Goal: Task Accomplishment & Management: Use online tool/utility

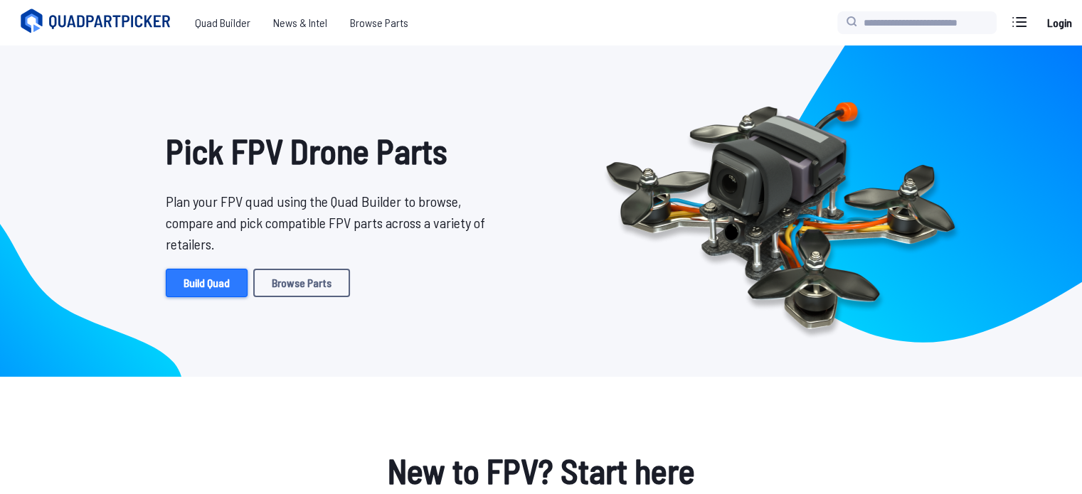
click at [215, 287] on link "Build Quad" at bounding box center [207, 283] width 82 height 28
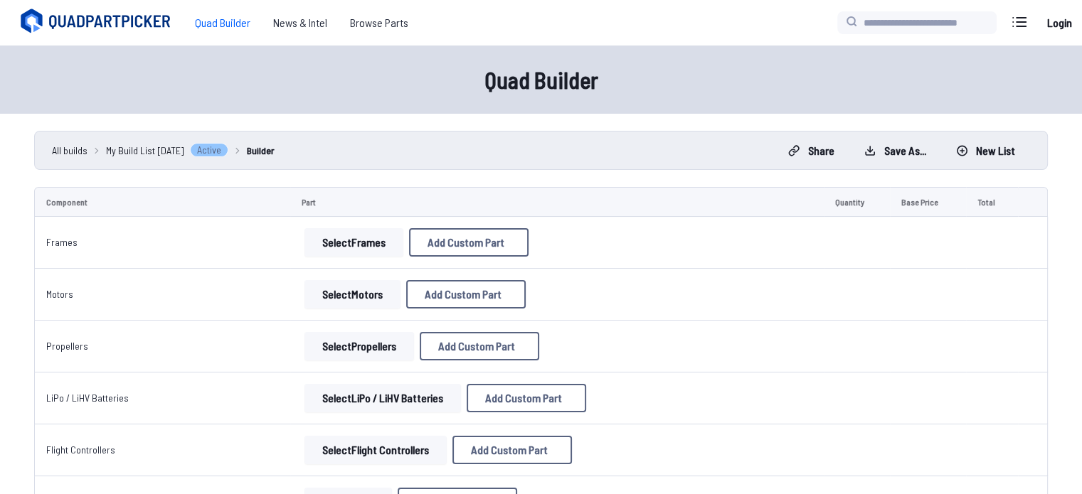
click at [364, 241] on button "Select Frames" at bounding box center [353, 242] width 99 height 28
click at [356, 248] on button "Select Frames" at bounding box center [353, 242] width 99 height 28
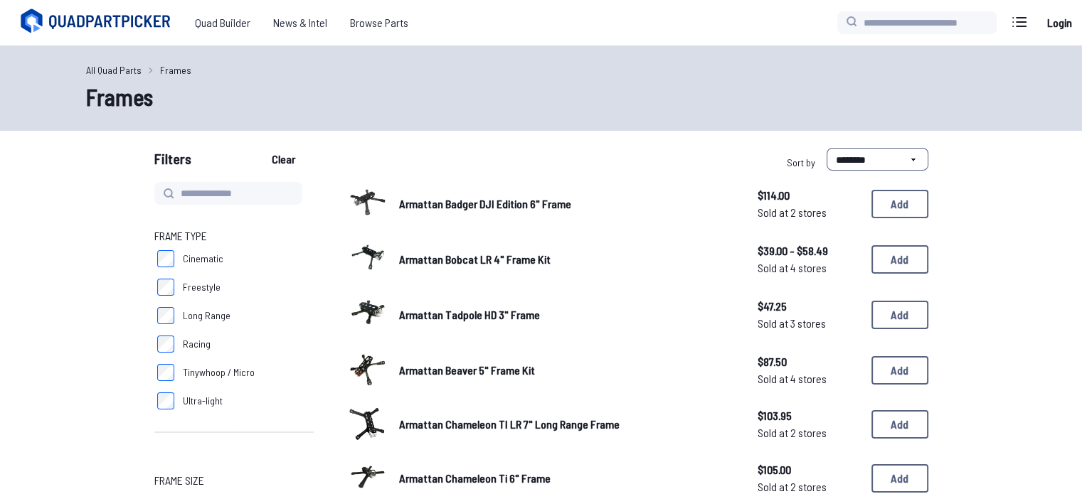
click at [356, 248] on div at bounding box center [368, 258] width 40 height 40
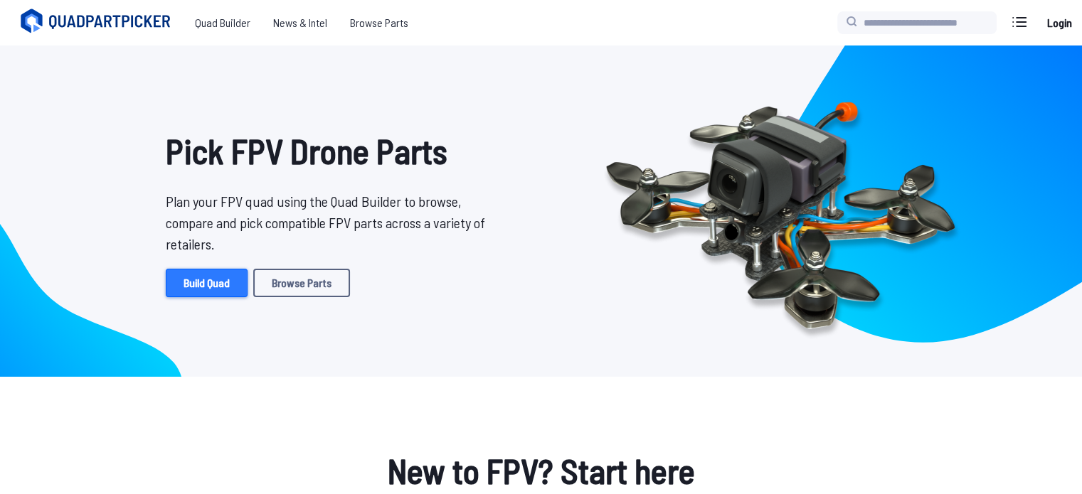
click at [206, 283] on link "Build Quad" at bounding box center [207, 283] width 82 height 28
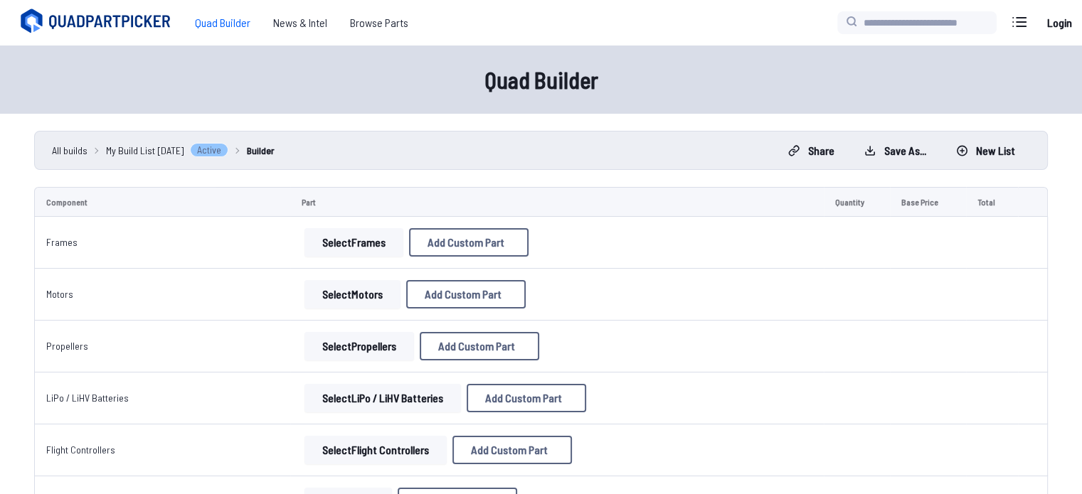
click at [353, 244] on button "Select Frames" at bounding box center [353, 242] width 99 height 28
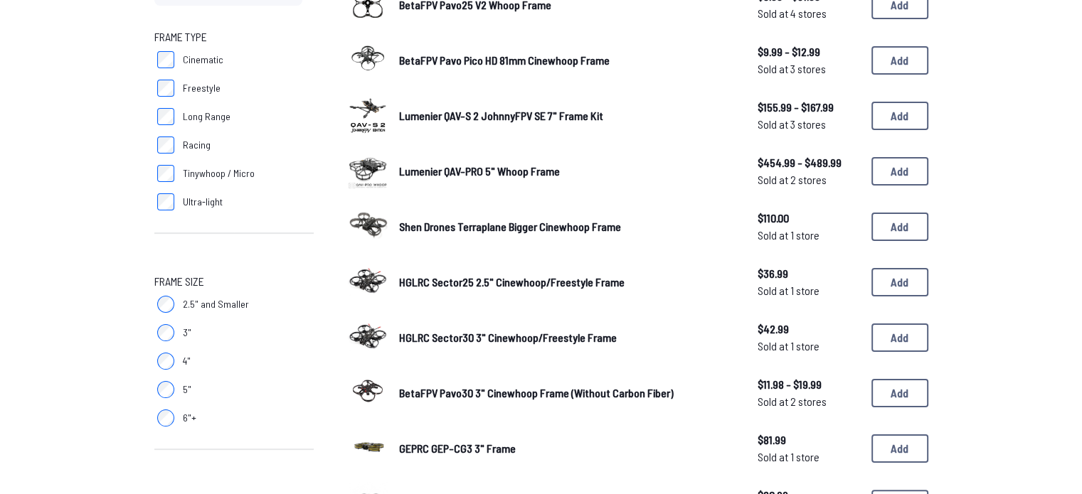
scroll to position [201, 0]
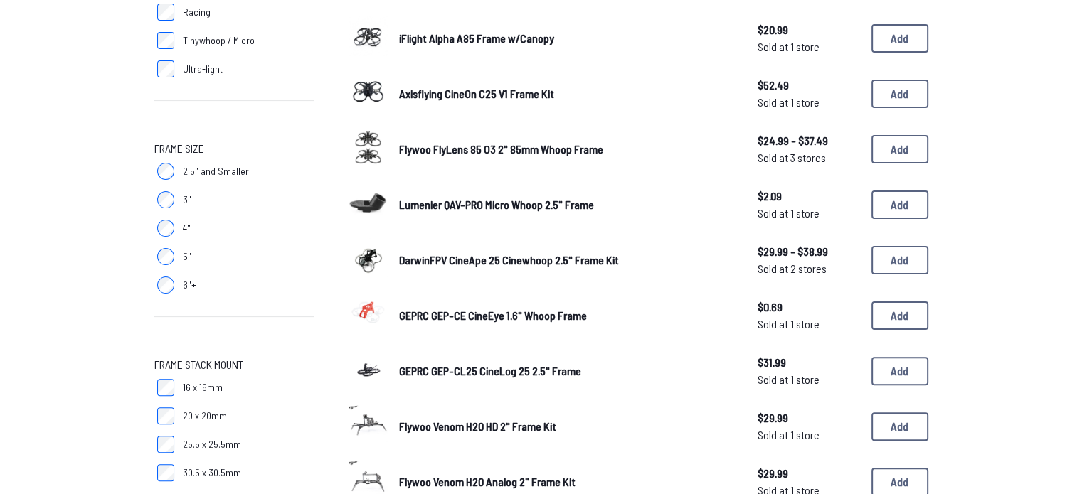
scroll to position [326, 0]
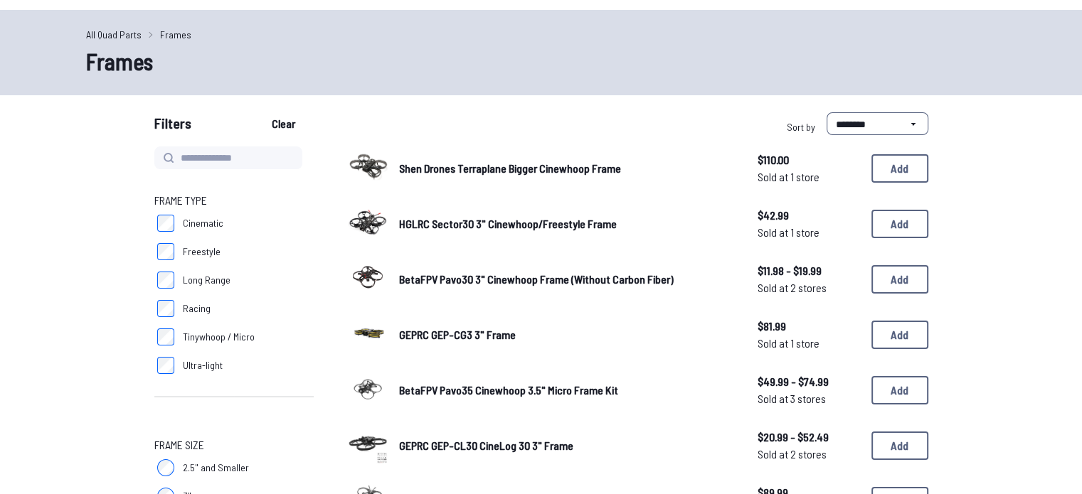
scroll to position [34, 0]
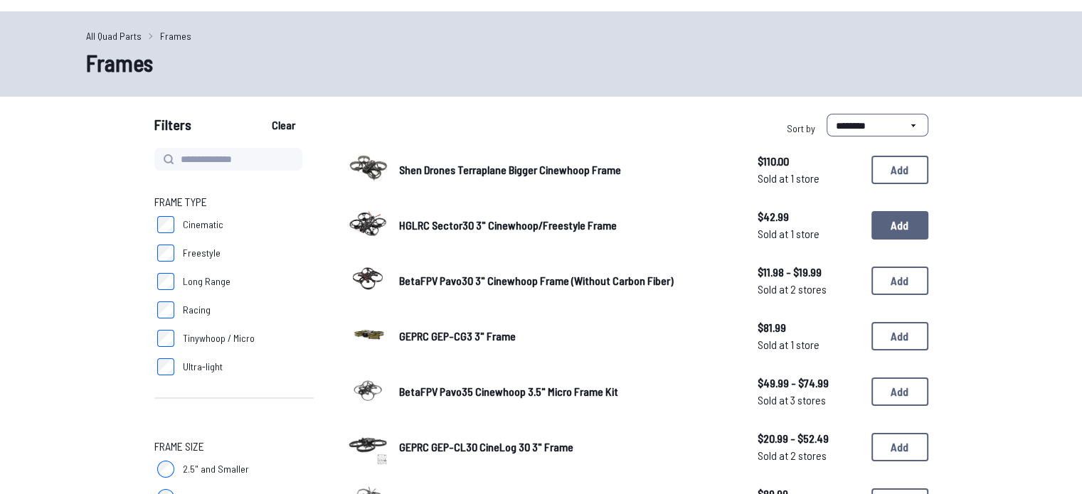
click at [897, 215] on button "Add" at bounding box center [899, 225] width 57 height 28
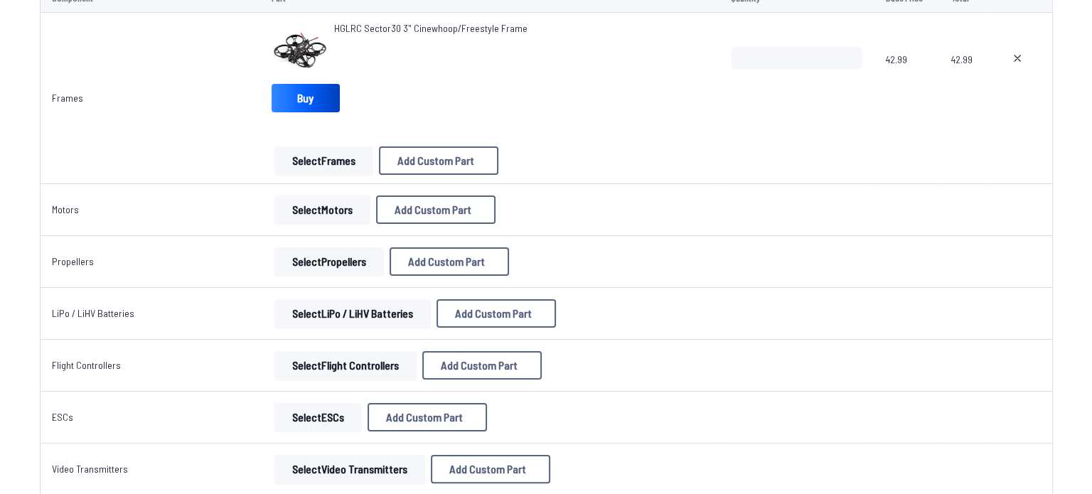
scroll to position [205, 0]
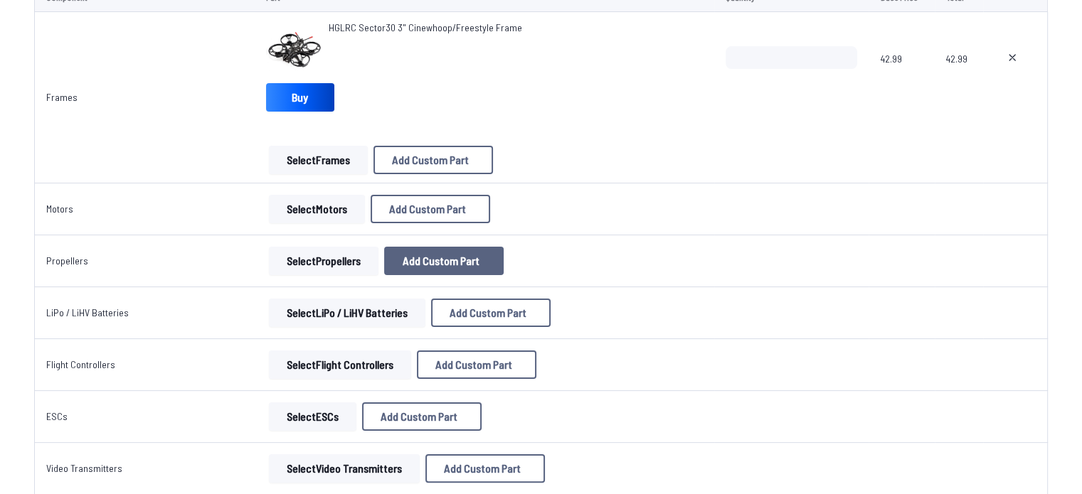
click at [462, 265] on span "Add Custom Part" at bounding box center [440, 260] width 77 height 11
select select "**********"
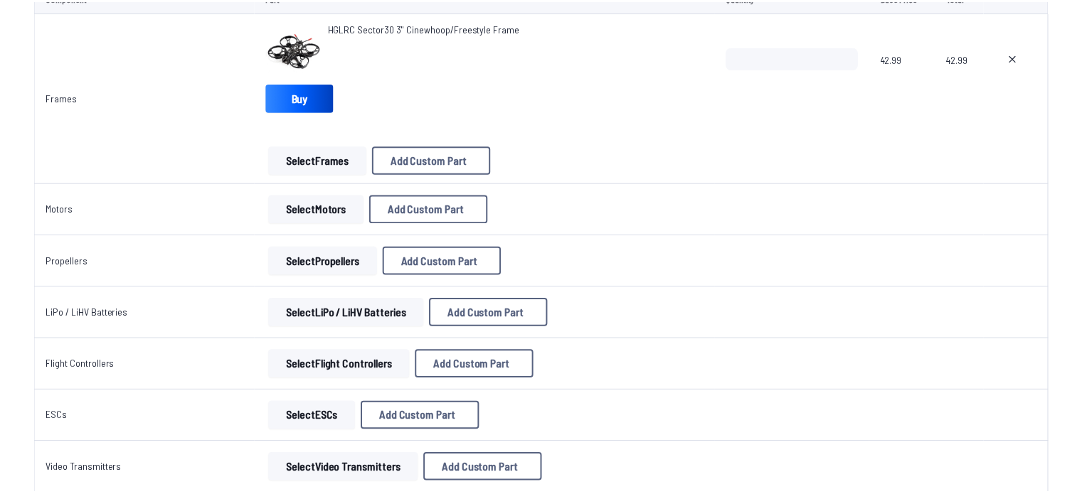
scroll to position [31, 0]
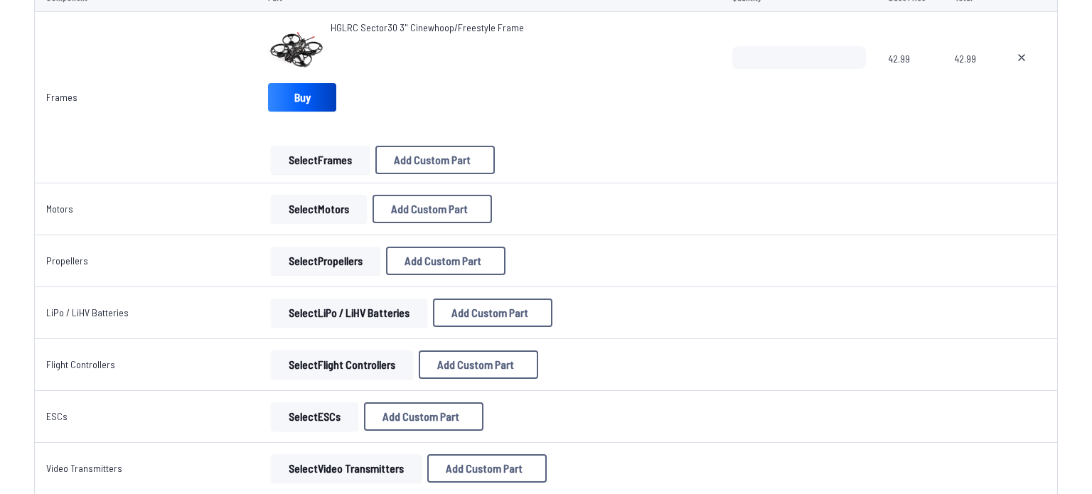
click at [562, 435] on button "Cancel" at bounding box center [576, 425] width 50 height 21
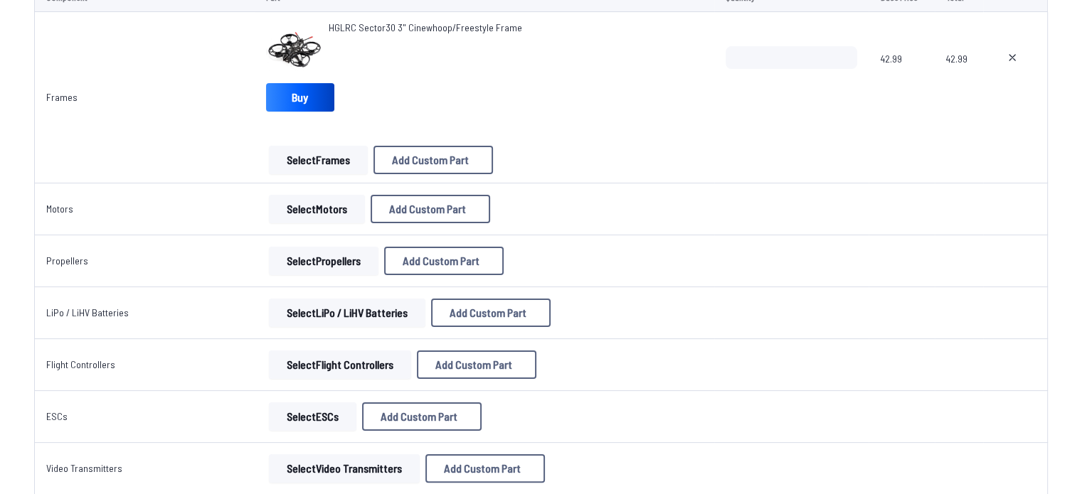
click at [343, 259] on button "Select Propellers" at bounding box center [324, 261] width 110 height 28
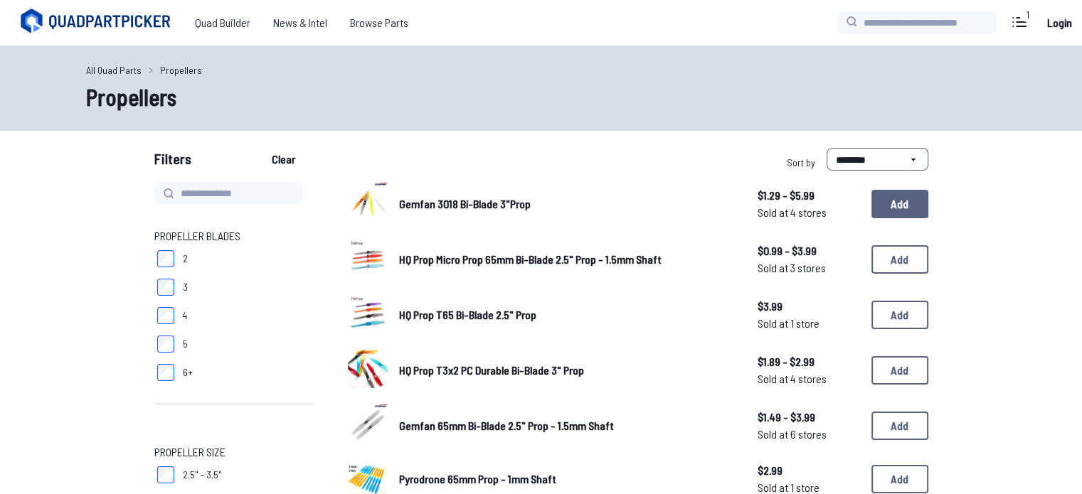
click at [893, 197] on button "Add" at bounding box center [899, 204] width 57 height 28
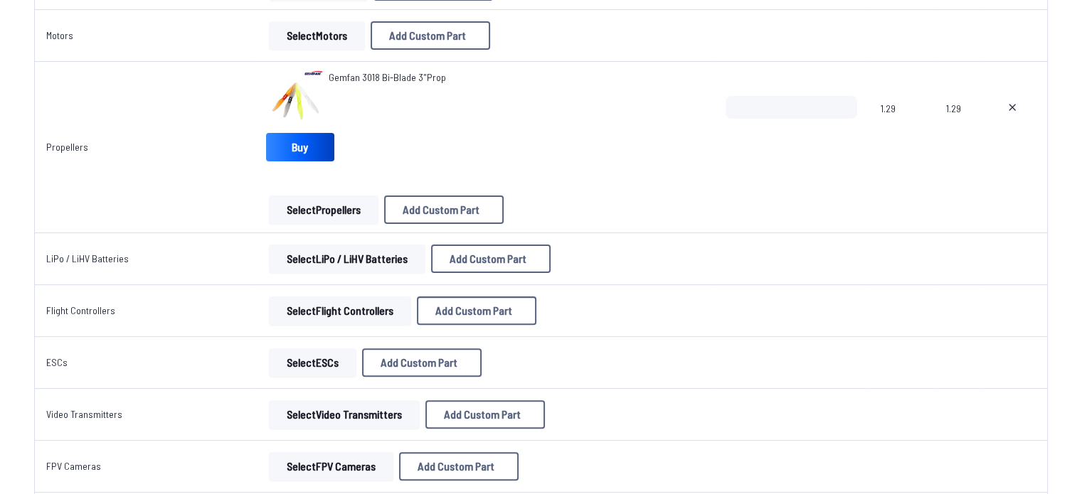
scroll to position [385, 0]
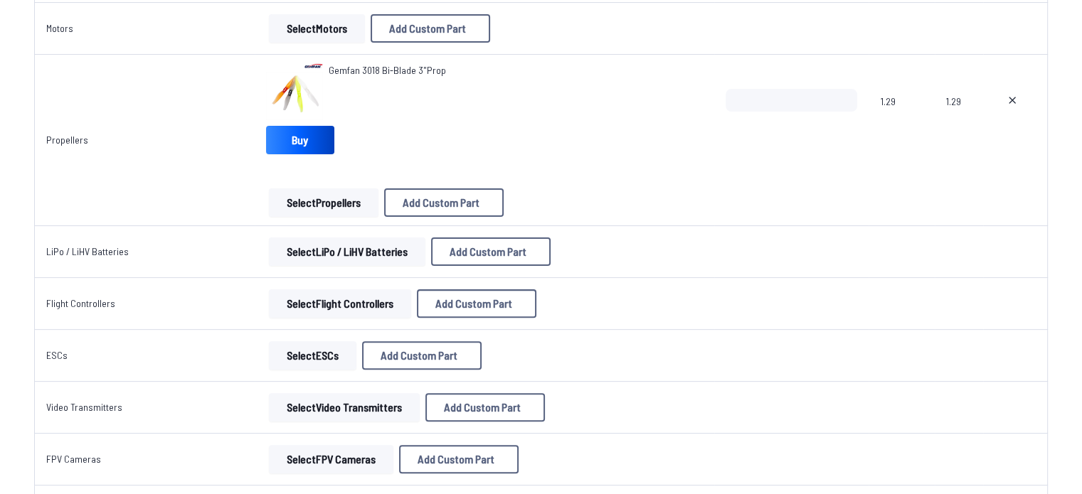
click at [368, 251] on button "Select LiPo / LiHV Batteries" at bounding box center [347, 252] width 156 height 28
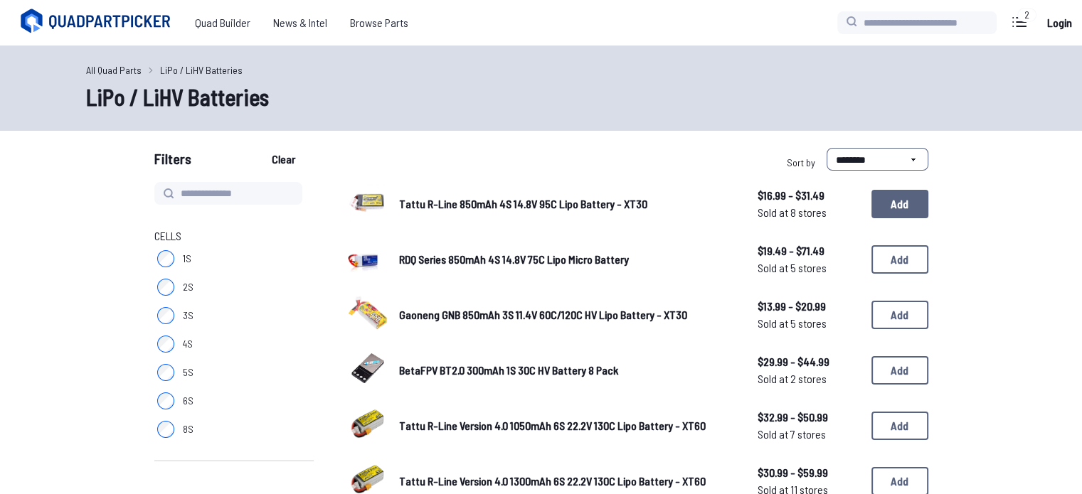
click at [882, 209] on button "Add" at bounding box center [899, 204] width 57 height 28
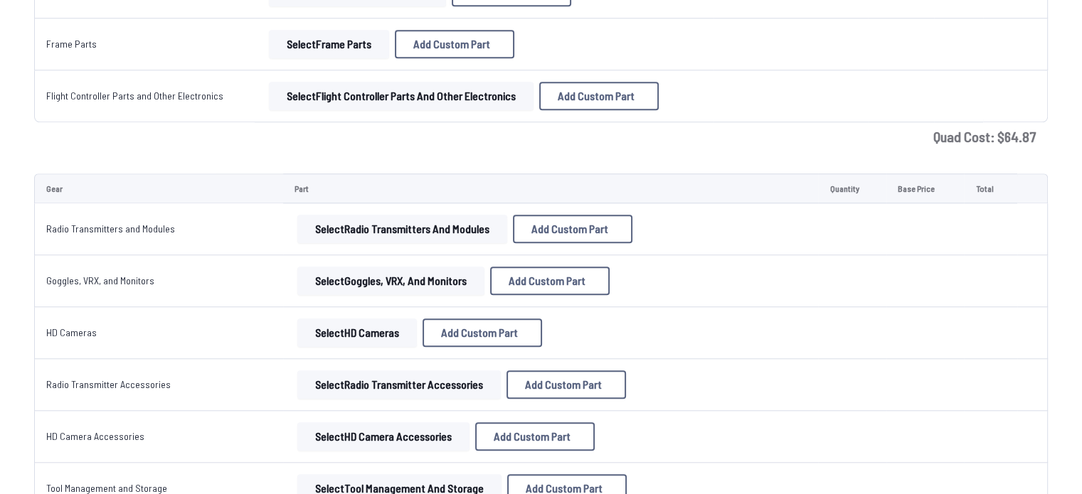
scroll to position [1230, 0]
click at [396, 276] on button "Select Goggles, VRX, and Monitors" at bounding box center [390, 282] width 187 height 28
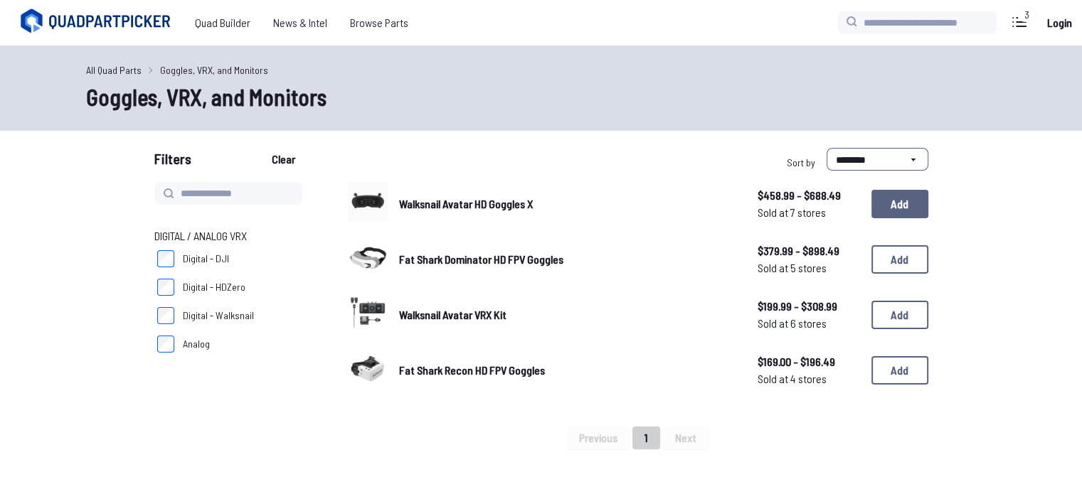
click at [905, 201] on button "Add" at bounding box center [899, 204] width 57 height 28
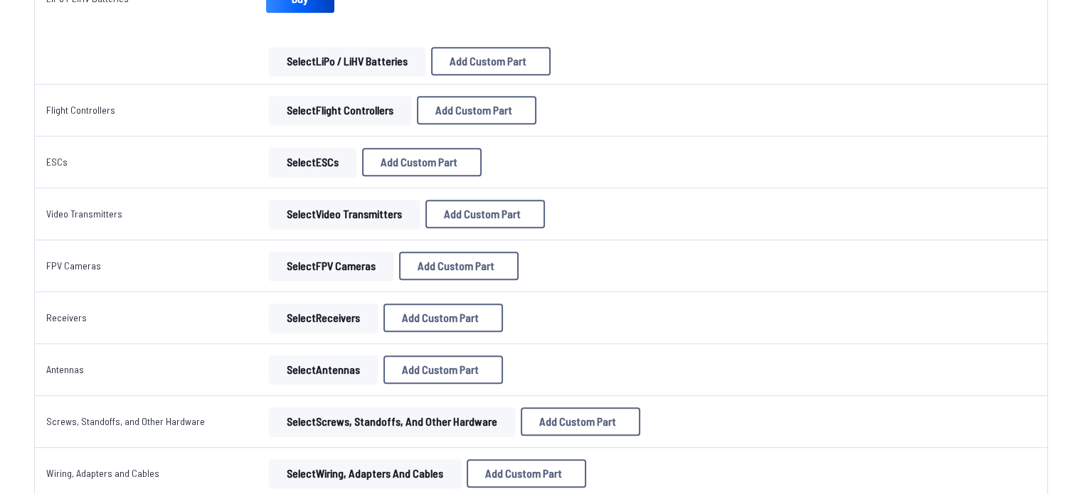
scroll to position [700, 0]
click at [319, 270] on button "Select FPV Cameras" at bounding box center [331, 264] width 124 height 28
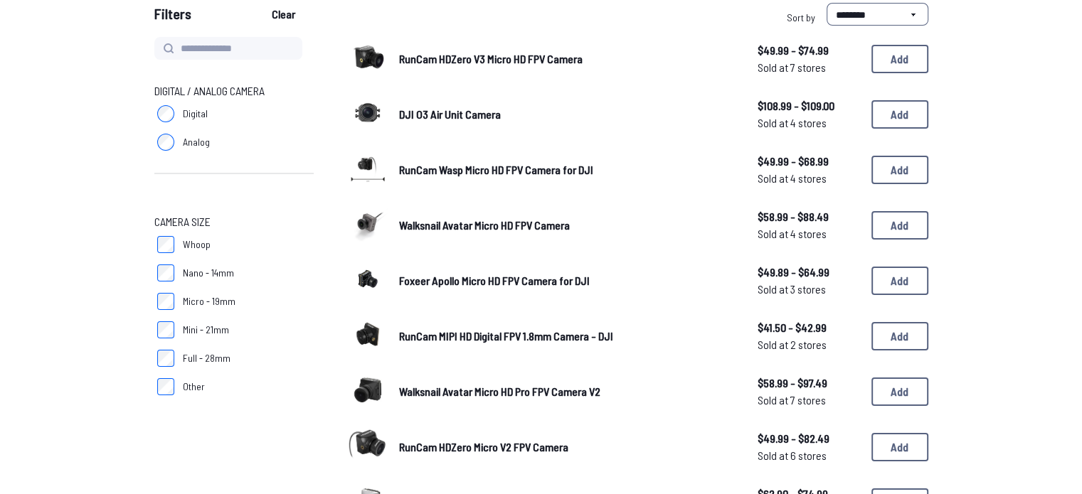
scroll to position [144, 0]
click at [905, 386] on button "Add" at bounding box center [899, 392] width 57 height 28
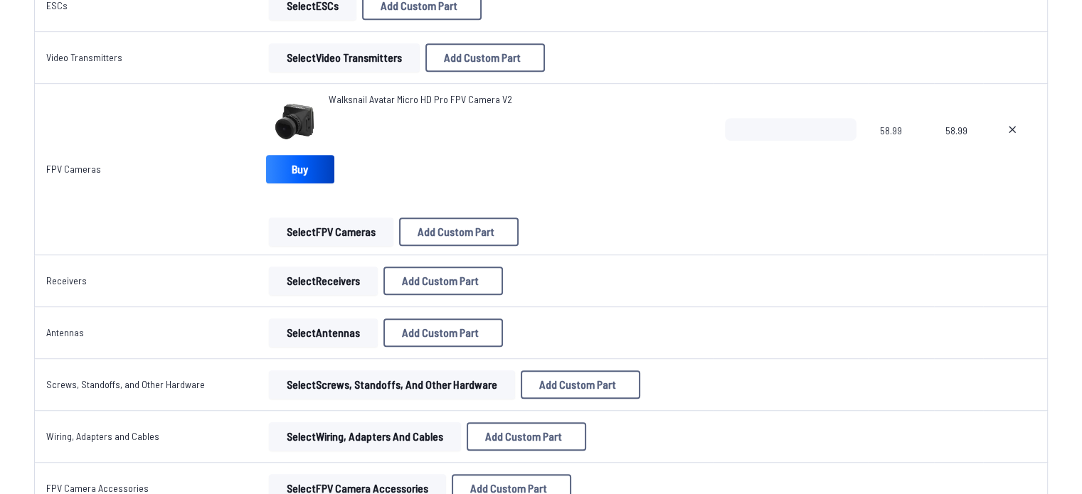
scroll to position [868, 0]
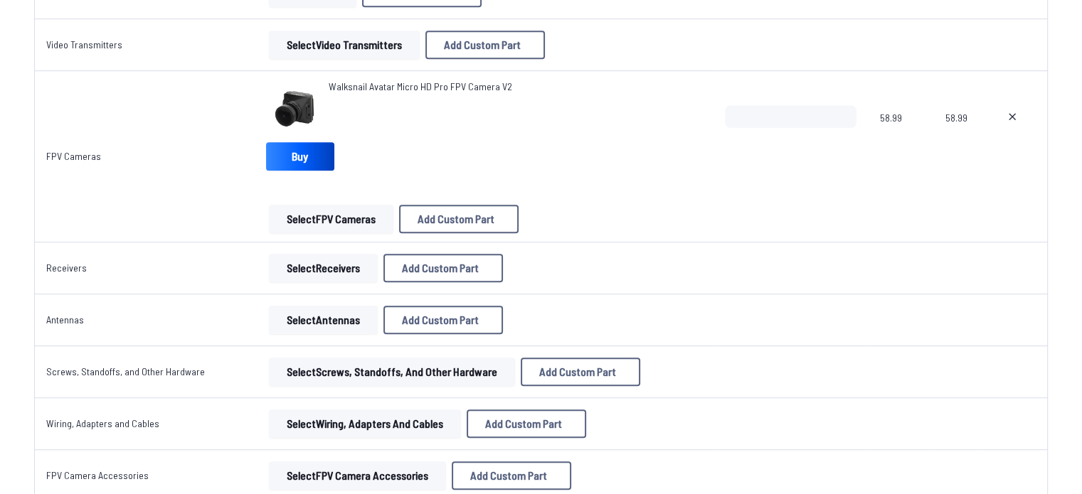
click at [331, 266] on button "Select Receivers" at bounding box center [323, 268] width 109 height 28
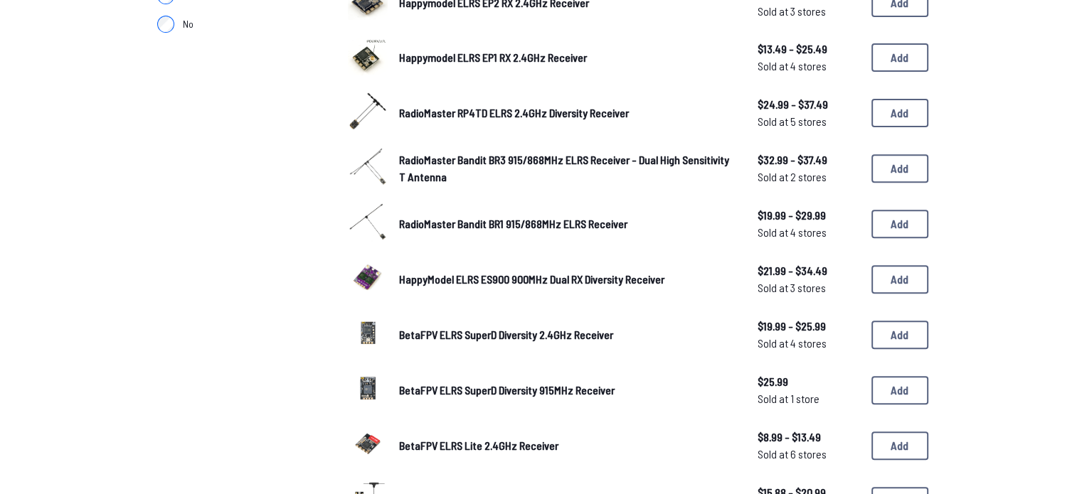
scroll to position [526, 0]
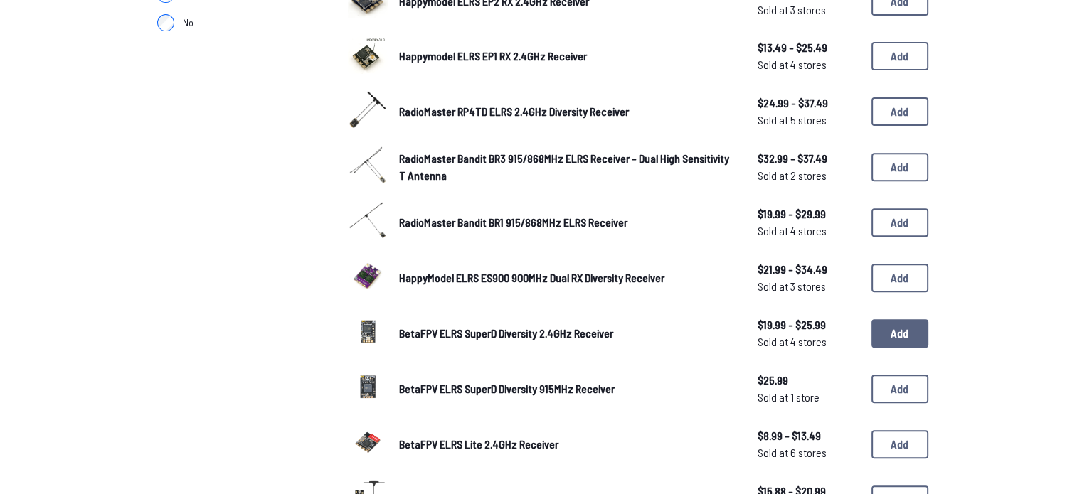
click at [913, 335] on button "Add" at bounding box center [899, 333] width 57 height 28
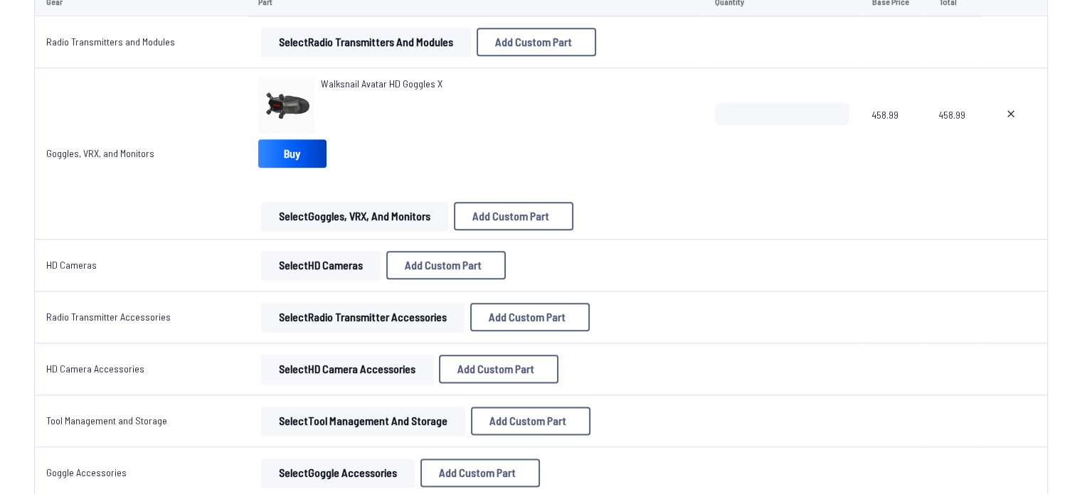
scroll to position [1658, 0]
click at [343, 260] on button "Select HD Cameras" at bounding box center [320, 264] width 119 height 28
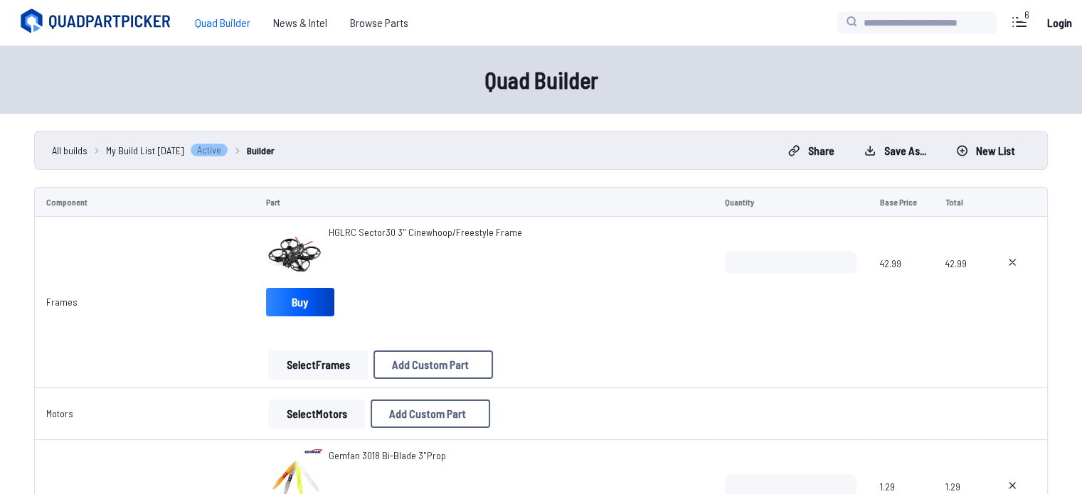
click at [119, 12] on icon at bounding box center [97, 21] width 159 height 28
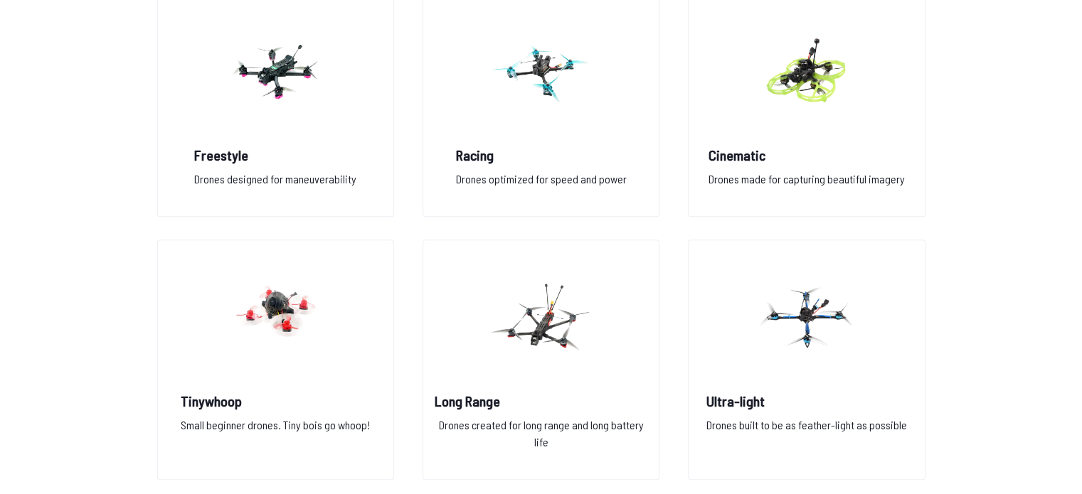
scroll to position [1158, 0]
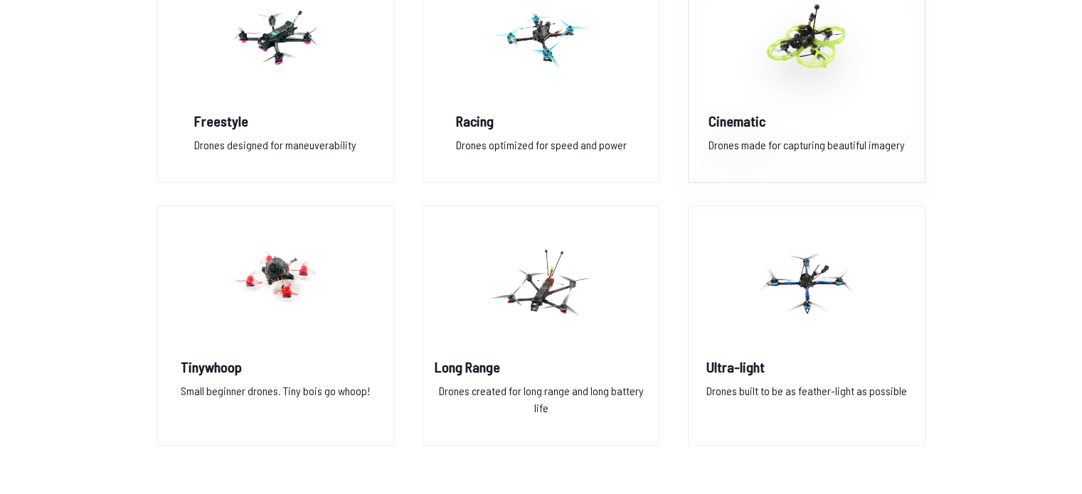
click at [799, 80] on img at bounding box center [806, 36] width 102 height 125
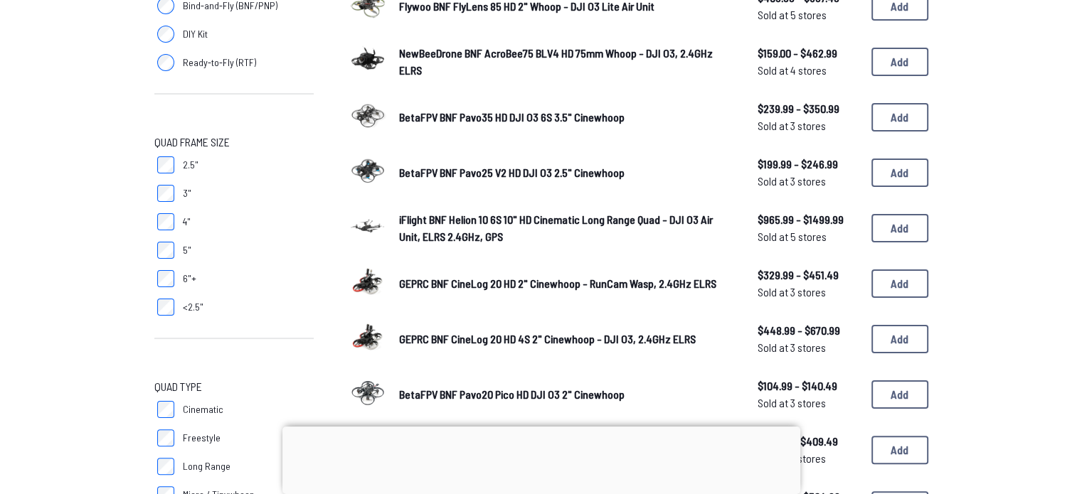
scroll to position [255, 0]
